Goal: Information Seeking & Learning: Understand process/instructions

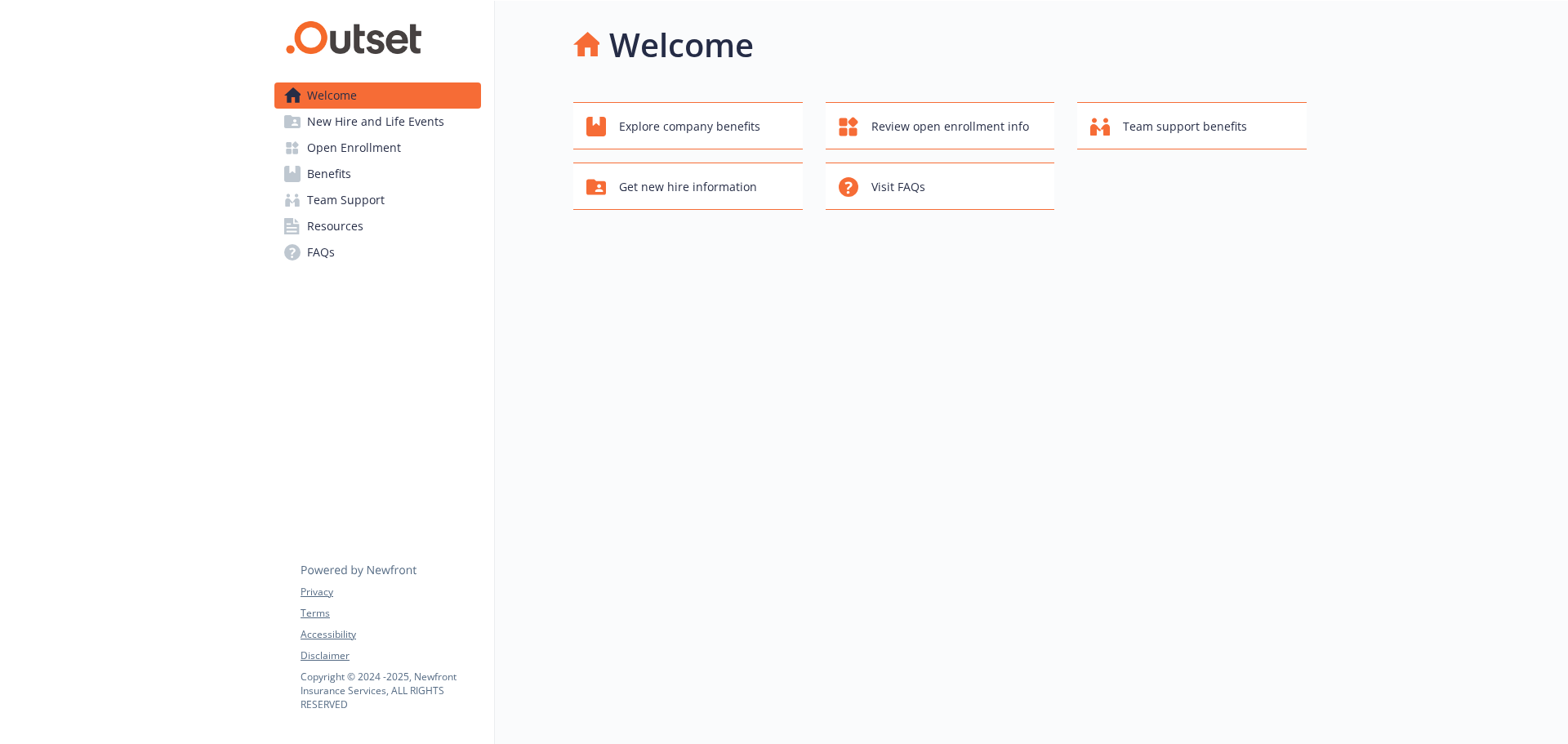
click at [381, 147] on span "Open Enrollment" at bounding box center [354, 147] width 94 height 26
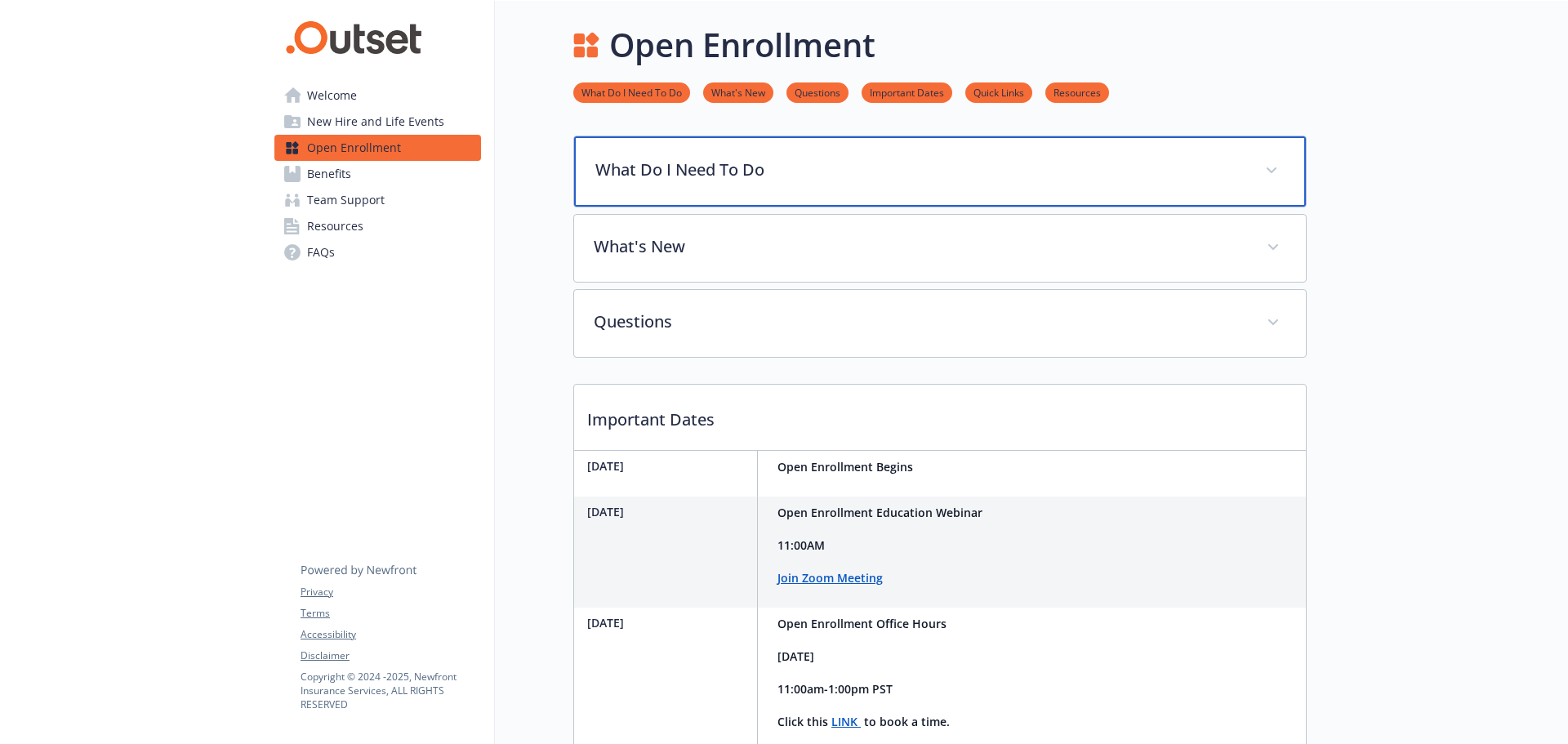
click at [769, 171] on p "What Do I Need To Do" at bounding box center [920, 170] width 650 height 25
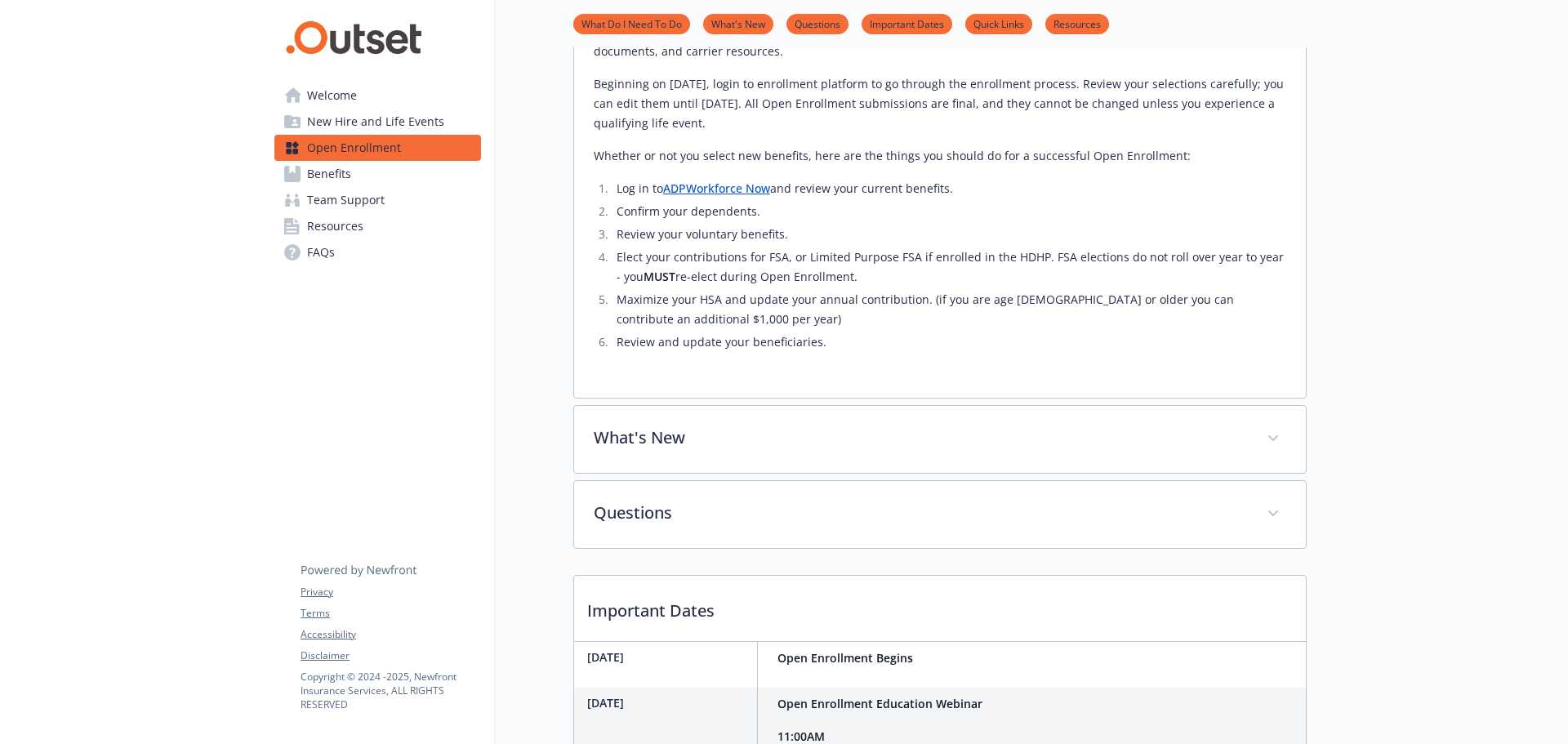
scroll to position [408, 0]
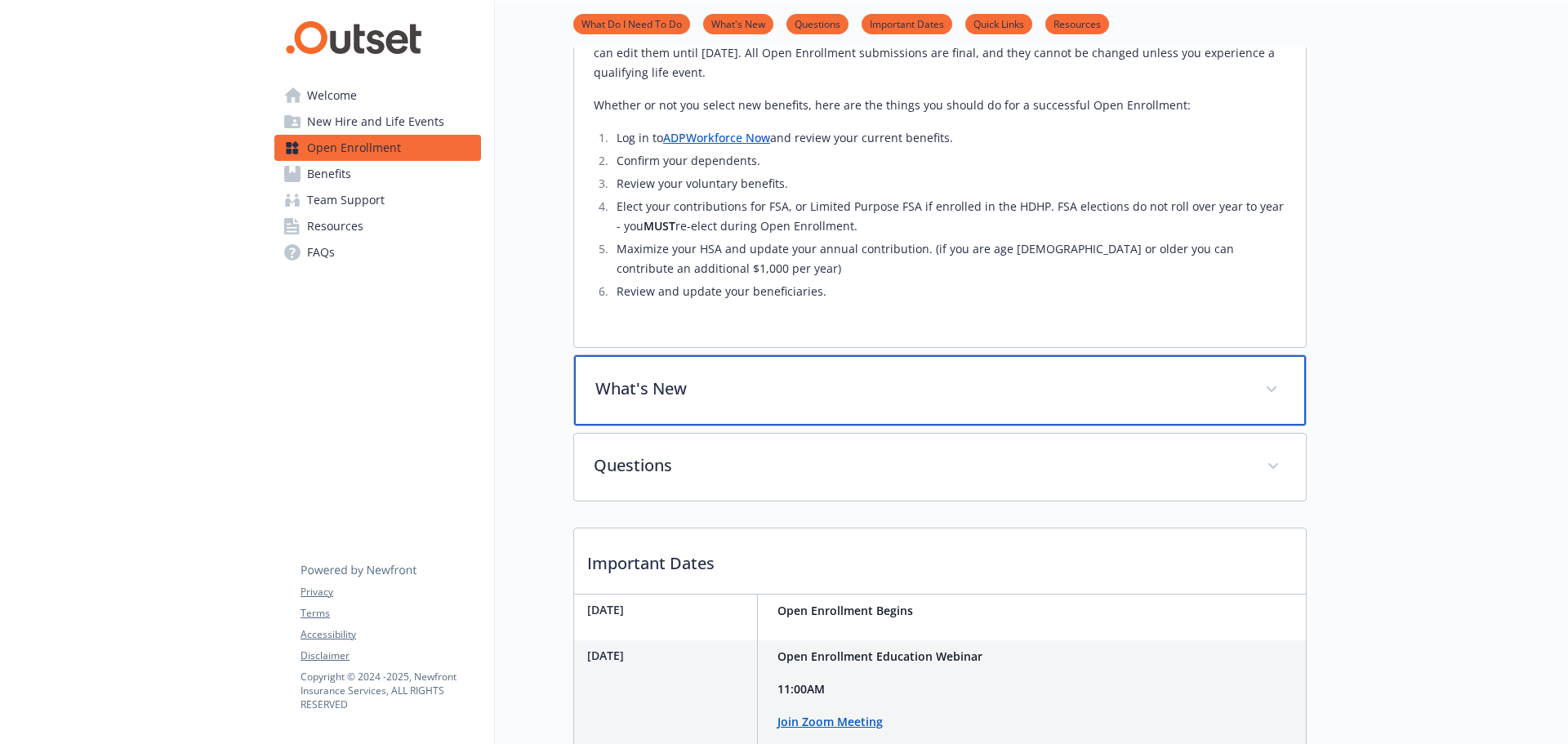
click at [997, 383] on p "What's New" at bounding box center [920, 389] width 650 height 25
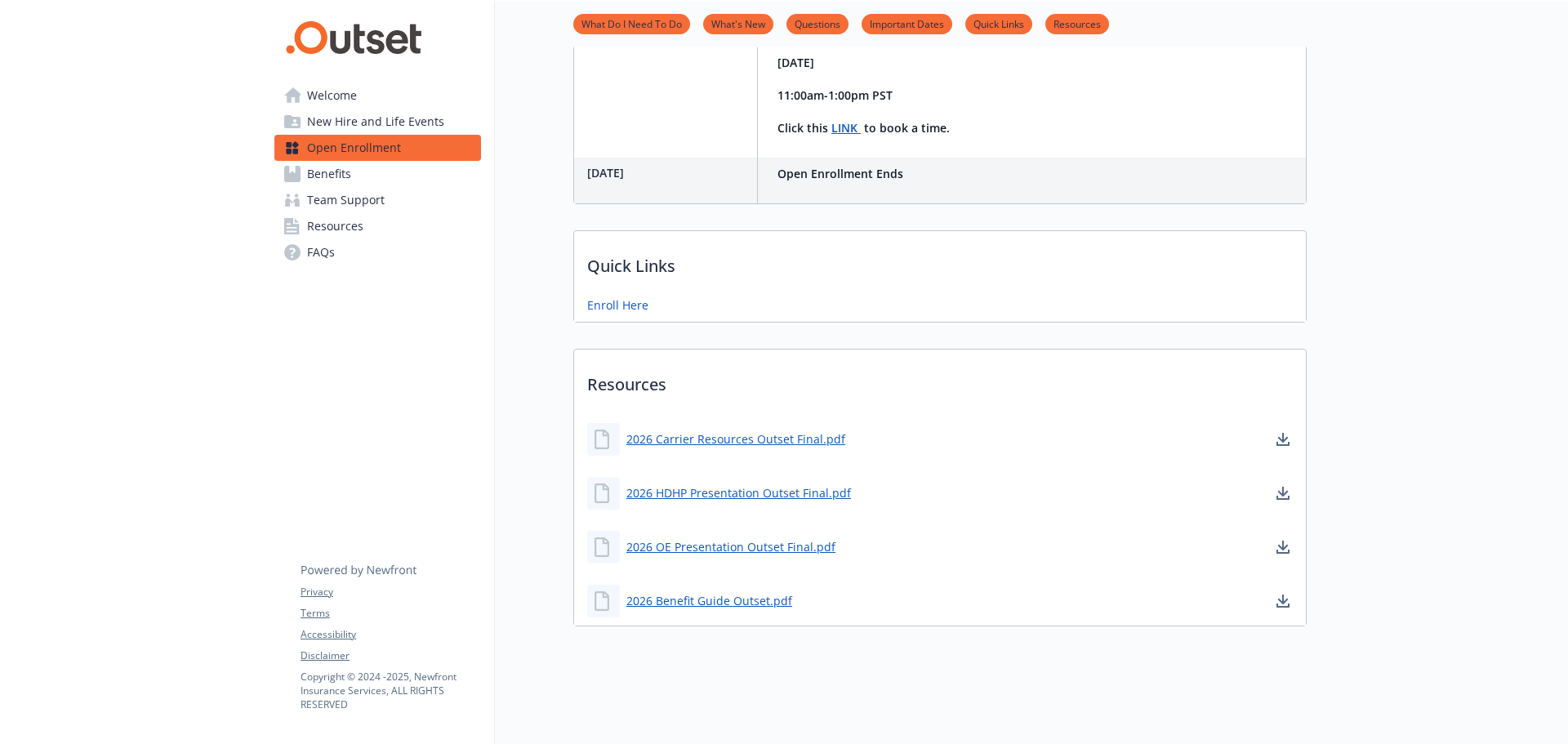
scroll to position [1374, 0]
